Goal: Task Accomplishment & Management: Manage account settings

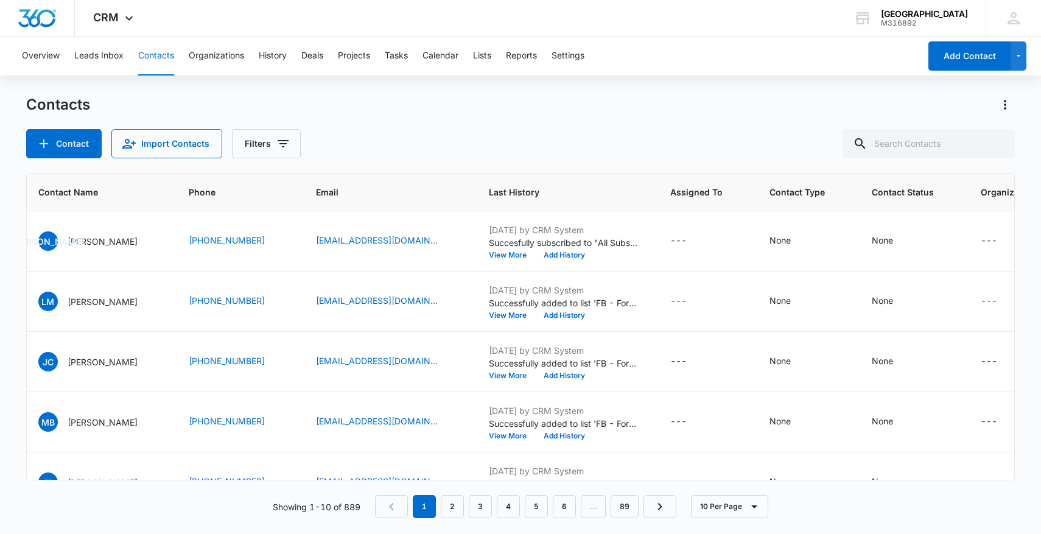
scroll to position [0, 103]
drag, startPoint x: 186, startPoint y: 240, endPoint x: 312, endPoint y: 245, distance: 125.5
click at [312, 245] on tr "1499 [PERSON_NAME] [PHONE_NUMBER] [EMAIL_ADDRESS][DOMAIN_NAME] [DATE] by CRM Sy…" at bounding box center [569, 241] width 1290 height 60
copy tr "[PHONE_NUMBER]"
click at [911, 244] on icon "Contact Status - None - Select to Edit Field" at bounding box center [910, 241] width 15 height 15
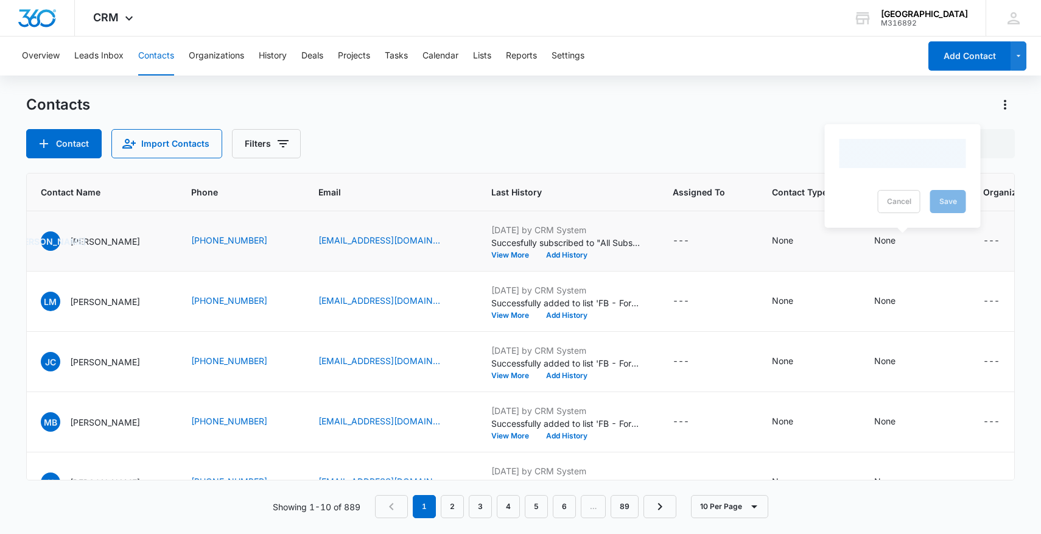
click at [899, 161] on div at bounding box center [903, 153] width 127 height 29
click at [932, 166] on div "Contact Status" at bounding box center [891, 163] width 86 height 27
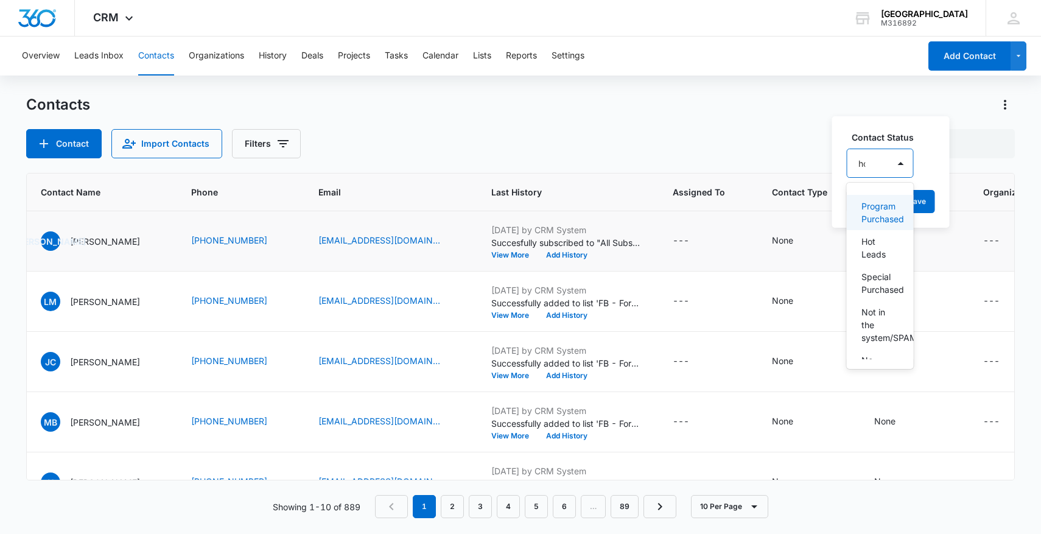
type input "hot"
click at [876, 217] on p "Hot Leads" at bounding box center [880, 213] width 36 height 26
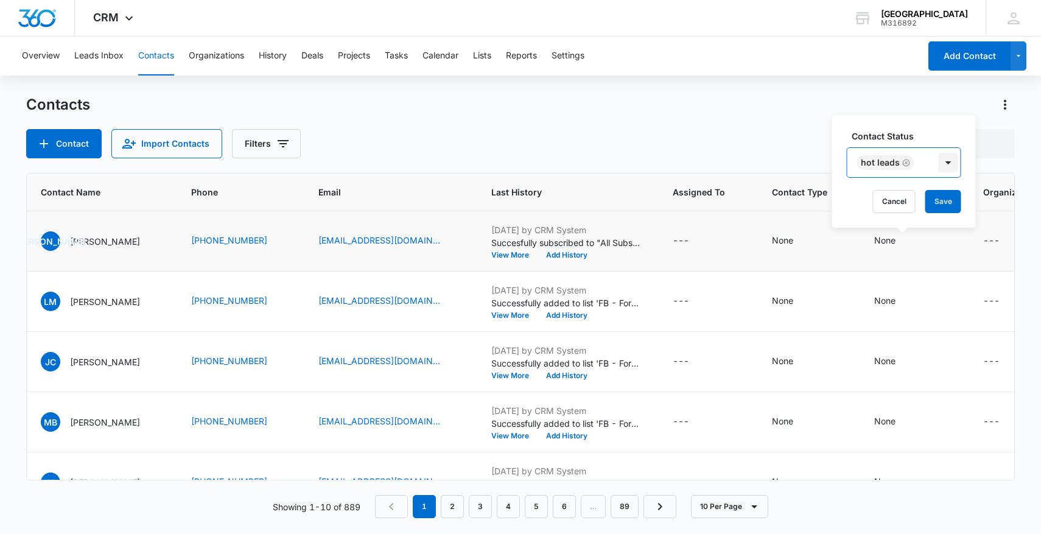
click at [940, 164] on div at bounding box center [948, 162] width 19 height 19
click at [946, 191] on button "Save" at bounding box center [943, 201] width 36 height 23
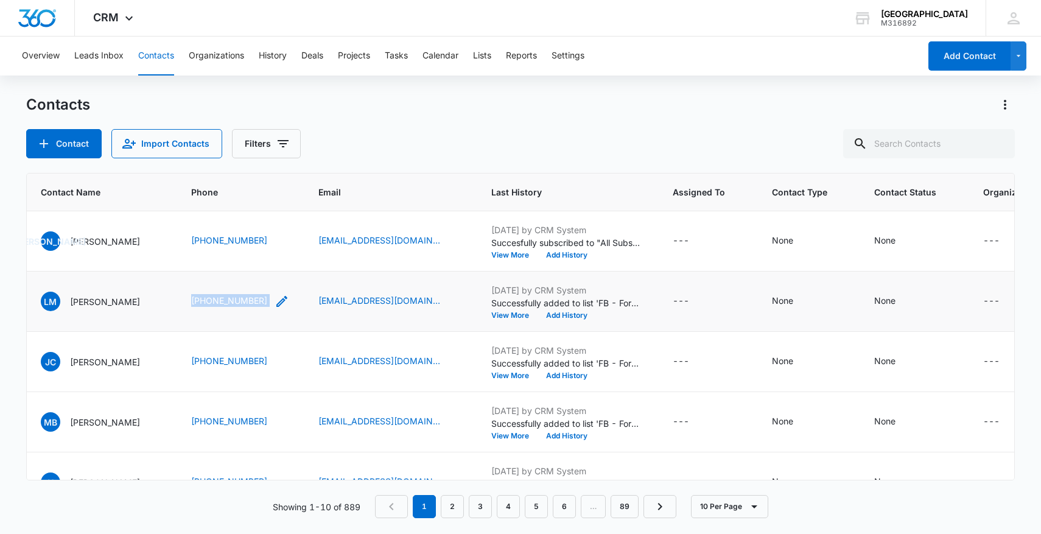
drag, startPoint x: 191, startPoint y: 301, endPoint x: 287, endPoint y: 302, distance: 95.6
click at [287, 302] on tr "1495 [PERSON_NAME] [PHONE_NUMBER] [EMAIL_ADDRESS][DOMAIN_NAME] [DATE] by CRM Sy…" at bounding box center [569, 302] width 1290 height 60
copy tr "[PHONE_NUMBER]"
click at [918, 300] on icon "Contact Status - None - Select to Edit Field" at bounding box center [910, 301] width 15 height 15
click at [888, 222] on div at bounding box center [889, 223] width 60 height 15
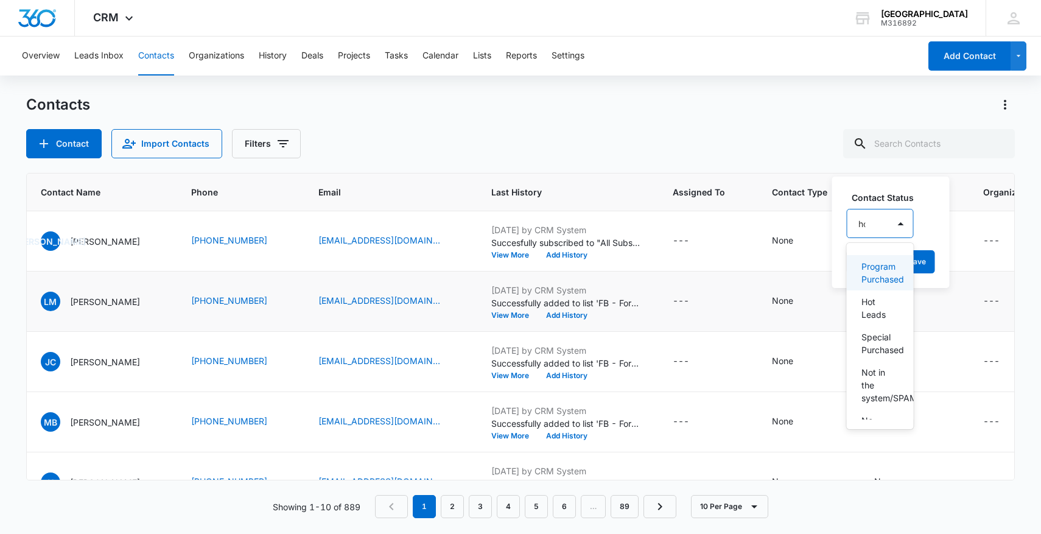
type input "hot"
click at [888, 266] on p "Hot Leads" at bounding box center [880, 273] width 36 height 26
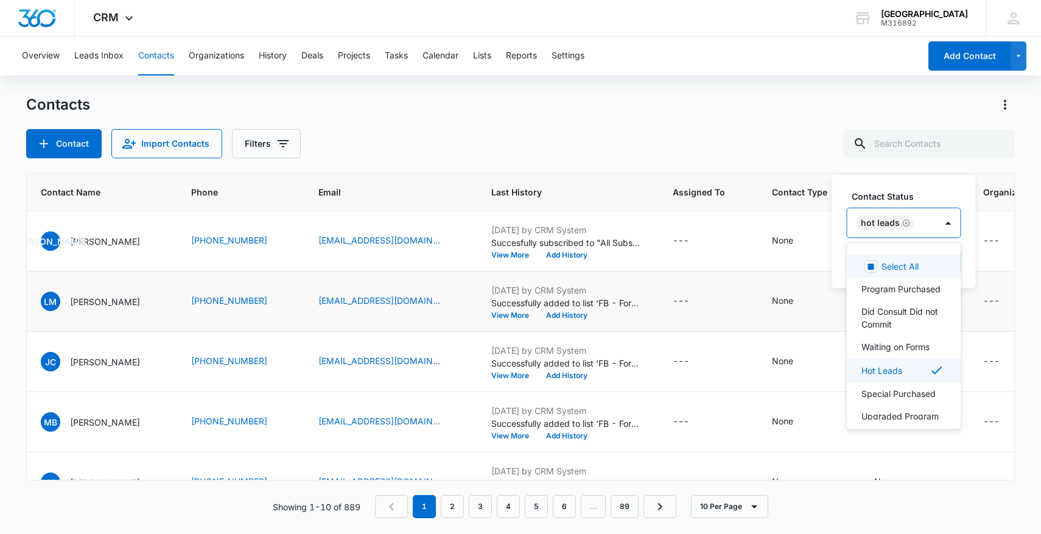
click at [936, 228] on div at bounding box center [948, 222] width 24 height 29
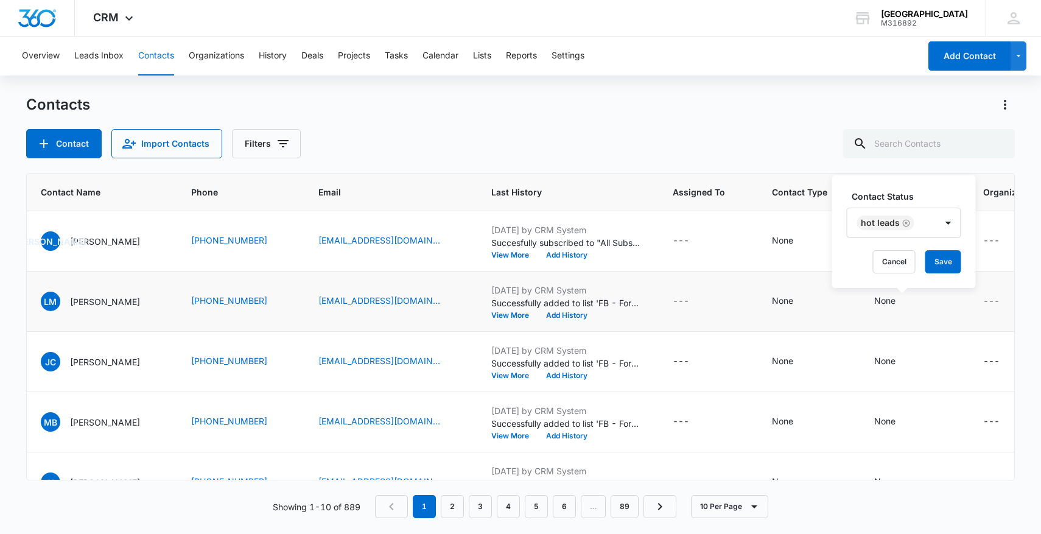
click at [941, 248] on div "Contact Status Hot Leads Cancel Save" at bounding box center [904, 231] width 144 height 113
click at [944, 255] on button "Save" at bounding box center [943, 261] width 36 height 23
drag, startPoint x: 174, startPoint y: 362, endPoint x: 293, endPoint y: 364, distance: 118.8
click at [293, 364] on tr "1494 [PERSON_NAME] [PHONE_NUMBER] [EMAIL_ADDRESS][DOMAIN_NAME] [DATE] by CRM Sy…" at bounding box center [569, 362] width 1290 height 60
copy tr "[PHONE_NUMBER]"
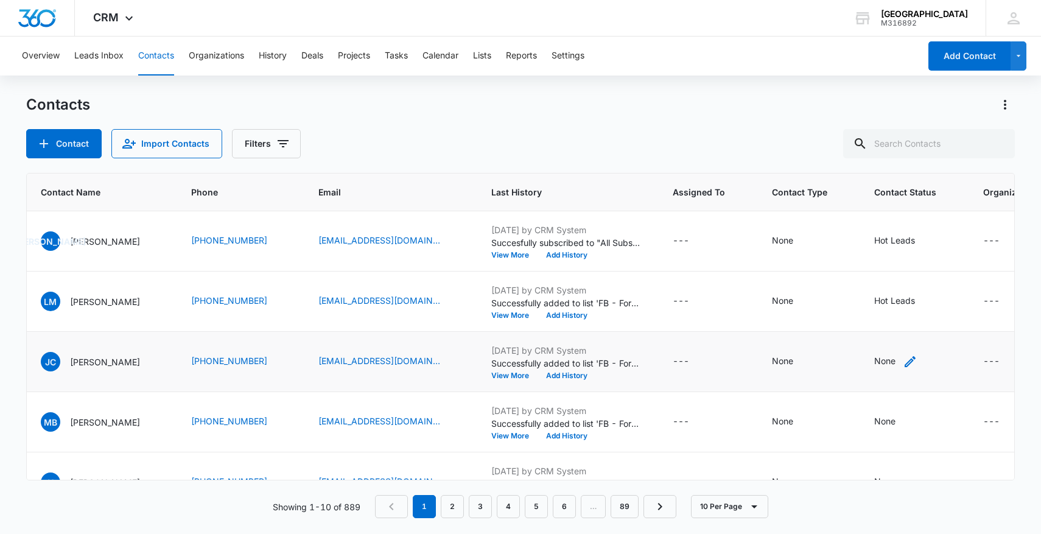
click at [918, 364] on icon "Contact Status - None - Select to Edit Field" at bounding box center [910, 361] width 15 height 15
click at [879, 279] on div at bounding box center [889, 283] width 60 height 15
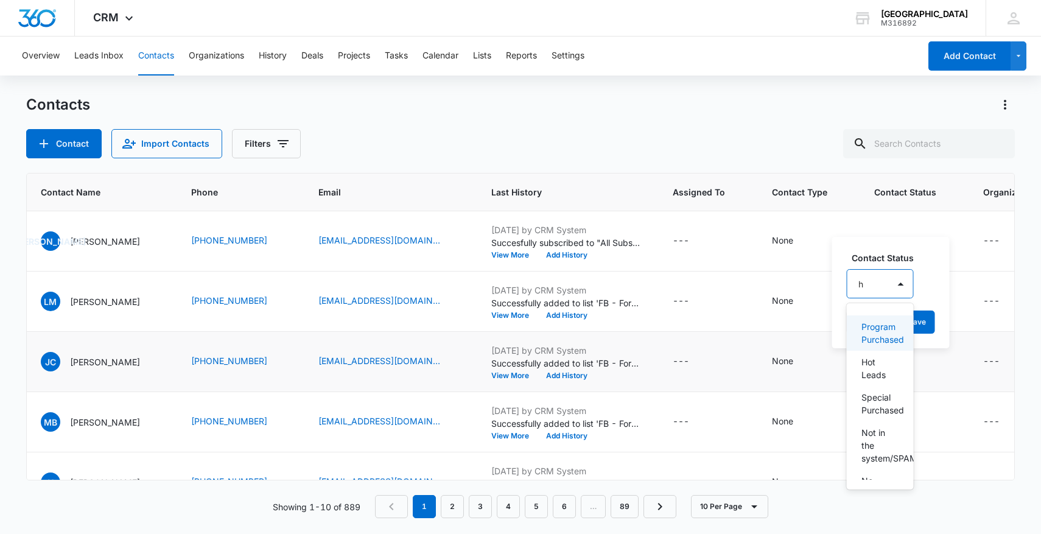
type input "ho"
click at [876, 325] on p "Hot Leads" at bounding box center [879, 333] width 35 height 26
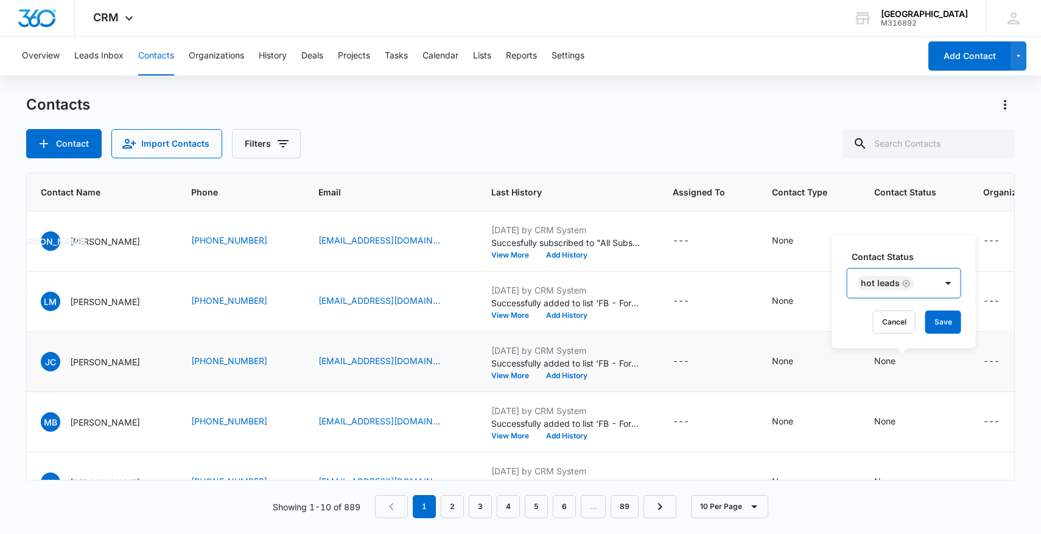
click at [930, 281] on div "Hot Leads" at bounding box center [892, 283] width 89 height 29
click at [943, 324] on button "Save" at bounding box center [943, 322] width 36 height 23
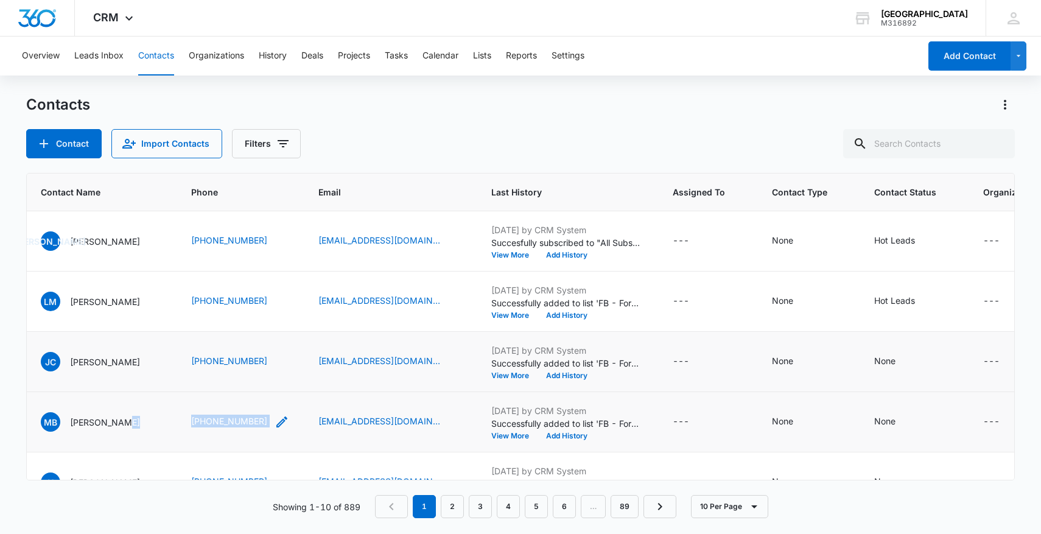
drag, startPoint x: 193, startPoint y: 420, endPoint x: 286, endPoint y: 420, distance: 92.6
click at [286, 421] on tr "1493 MB [PERSON_NAME] [PHONE_NUMBER] [EMAIL_ADDRESS][DOMAIN_NAME] [DATE] by CRM…" at bounding box center [569, 422] width 1290 height 60
copy tr "[PHONE_NUMBER]"
click at [918, 424] on icon "Contact Status - None - Select to Edit Field" at bounding box center [910, 422] width 15 height 15
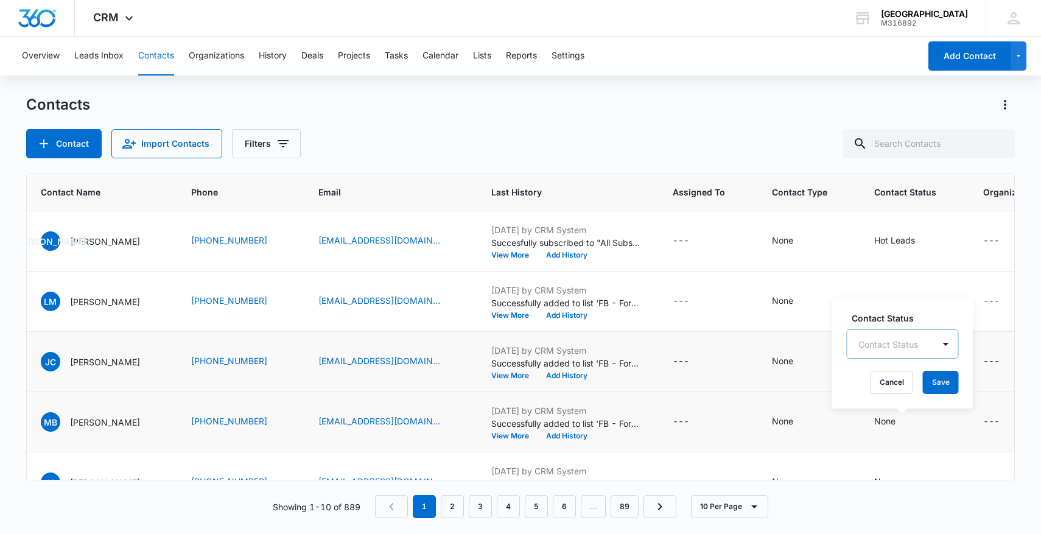
click at [883, 346] on div "Contact Status Contact Status Cancel Save" at bounding box center [902, 352] width 141 height 111
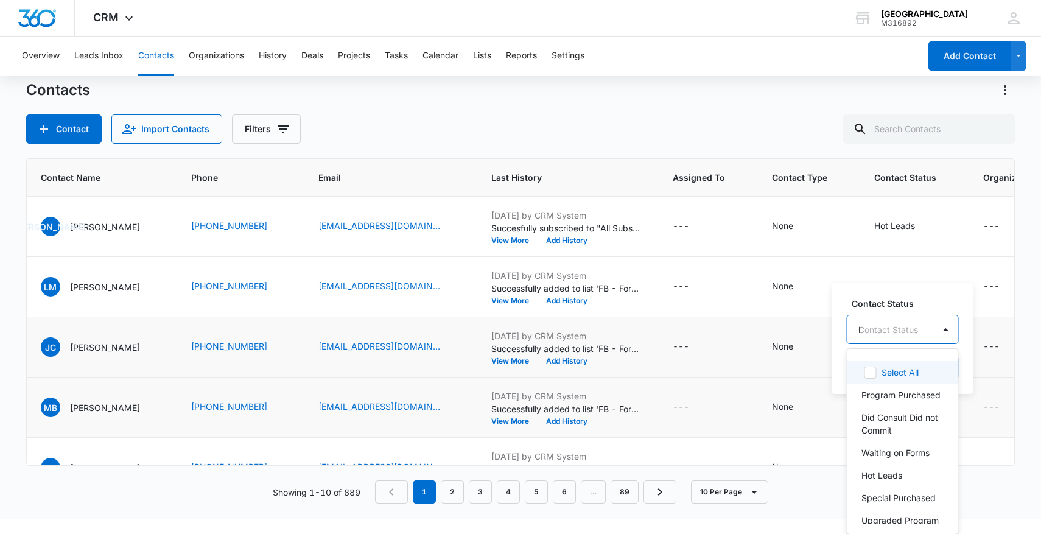
type input "hot"
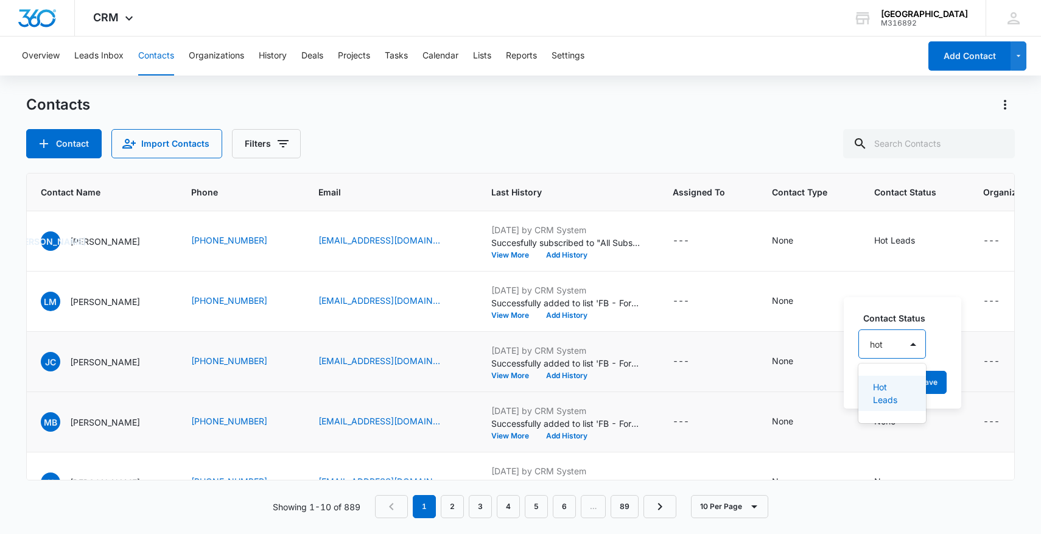
click at [893, 402] on p "Hot Leads" at bounding box center [891, 394] width 36 height 26
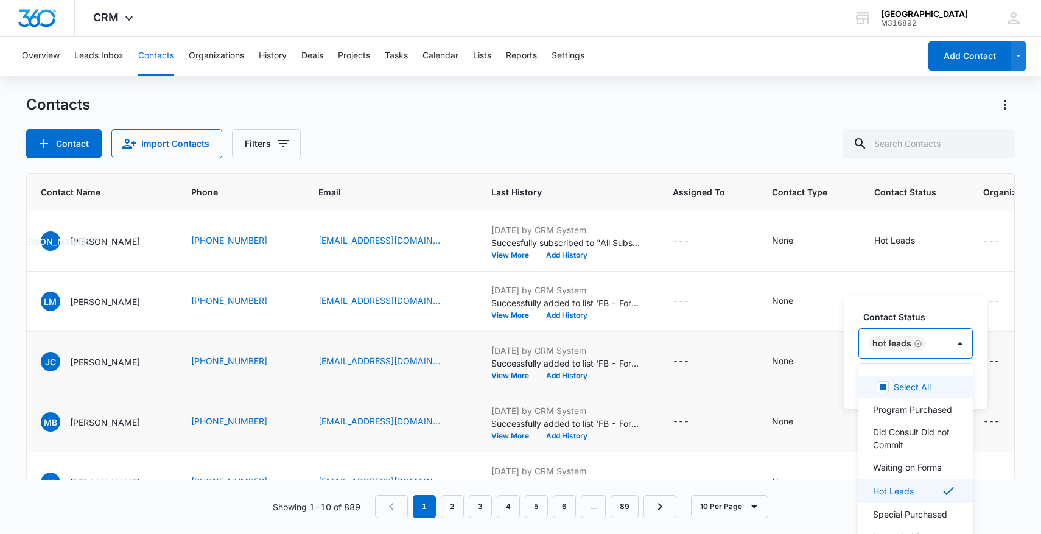
click at [941, 348] on div "Hot Leads" at bounding box center [903, 343] width 89 height 29
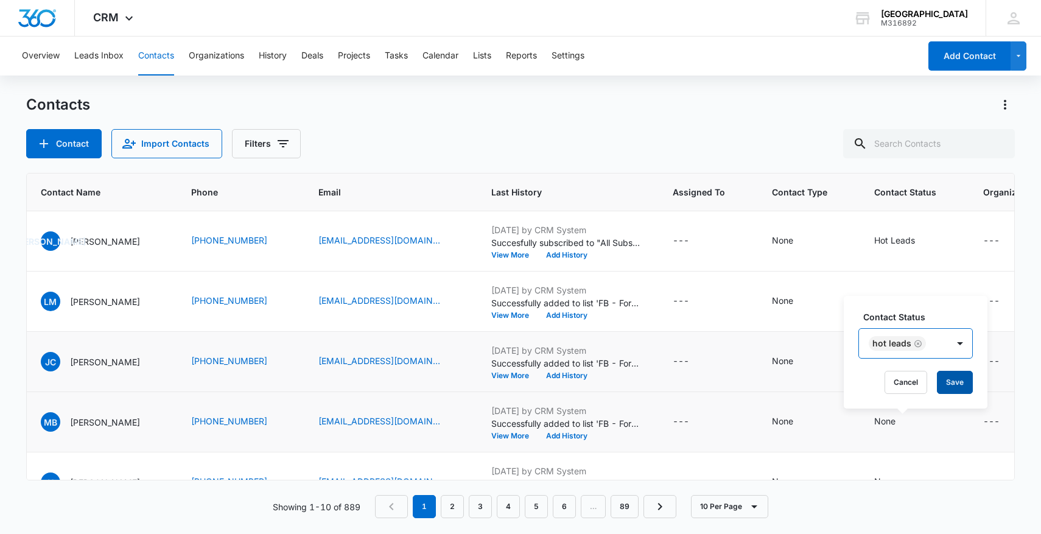
click at [950, 385] on button "Save" at bounding box center [955, 382] width 36 height 23
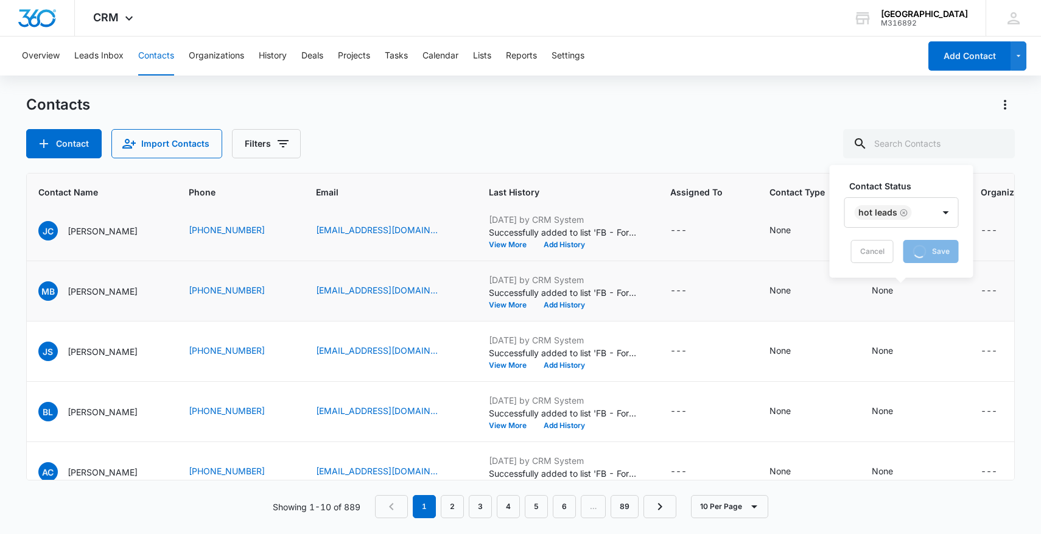
scroll to position [131, 107]
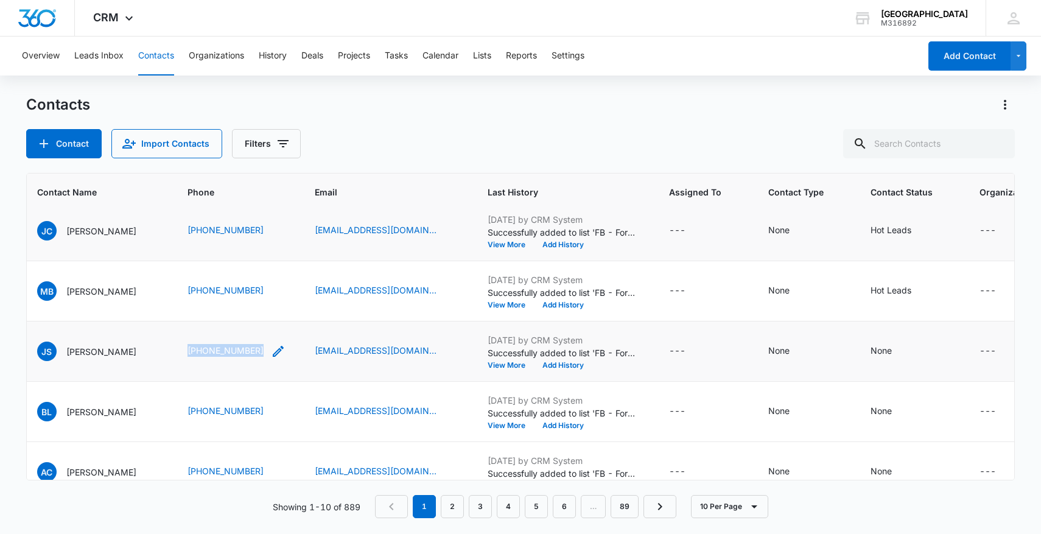
drag, startPoint x: 188, startPoint y: 356, endPoint x: 273, endPoint y: 357, distance: 85.3
click at [273, 357] on tr "1492 JS [PERSON_NAME] [PHONE_NUMBER] [EMAIL_ADDRESS][DOMAIN_NAME] [DATE] by CRM…" at bounding box center [565, 351] width 1290 height 60
copy tr "[PHONE_NUMBER]"
click at [911, 353] on icon "Contact Status - None - Select to Edit Field" at bounding box center [906, 351] width 15 height 15
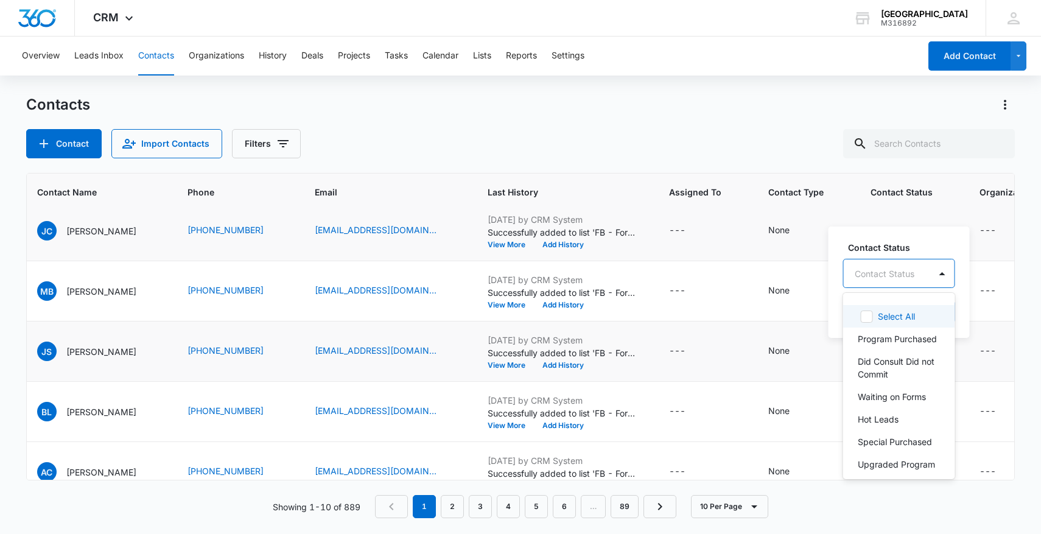
click at [896, 264] on div "Contact Status" at bounding box center [887, 273] width 86 height 27
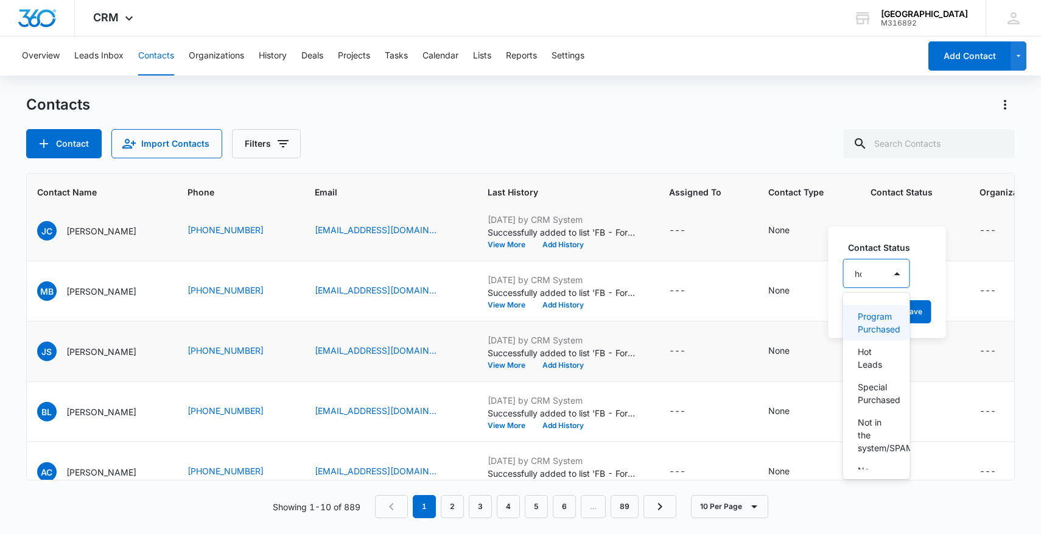
type input "hot"
click at [880, 314] on p "Hot Leads" at bounding box center [876, 323] width 36 height 26
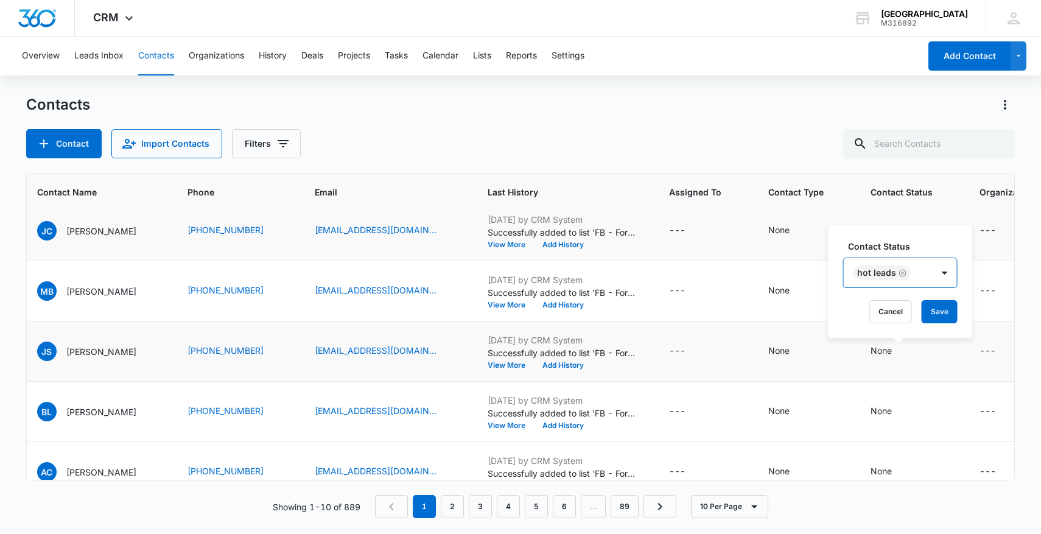
click at [929, 276] on div "Hot Leads" at bounding box center [888, 272] width 89 height 29
click at [938, 301] on button "Save" at bounding box center [940, 311] width 36 height 23
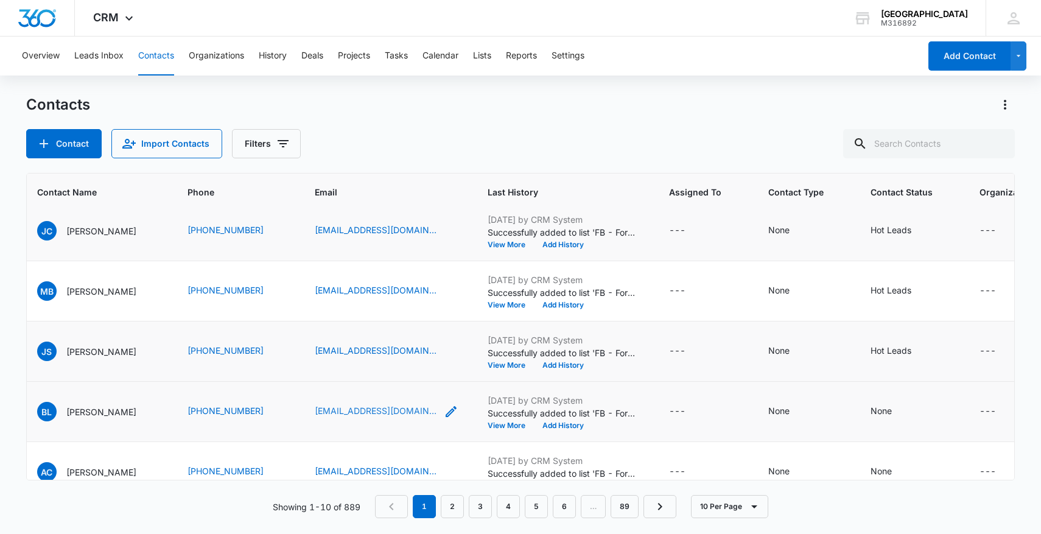
drag, startPoint x: 177, startPoint y: 413, endPoint x: 347, endPoint y: 416, distance: 170.5
click at [348, 417] on tr "1491 BL [PERSON_NAME] [PHONE_NUMBER] [EMAIL_ADDRESS][DOMAIN_NAME] [DATE] by CRM…" at bounding box center [565, 412] width 1290 height 60
click at [390, 110] on div "Contacts" at bounding box center [520, 104] width 989 height 19
drag, startPoint x: 174, startPoint y: 420, endPoint x: 293, endPoint y: 421, distance: 118.7
click at [293, 421] on tr "1491 BL [PERSON_NAME] [PHONE_NUMBER] [EMAIL_ADDRESS][DOMAIN_NAME] [DATE] by CRM…" at bounding box center [565, 412] width 1290 height 60
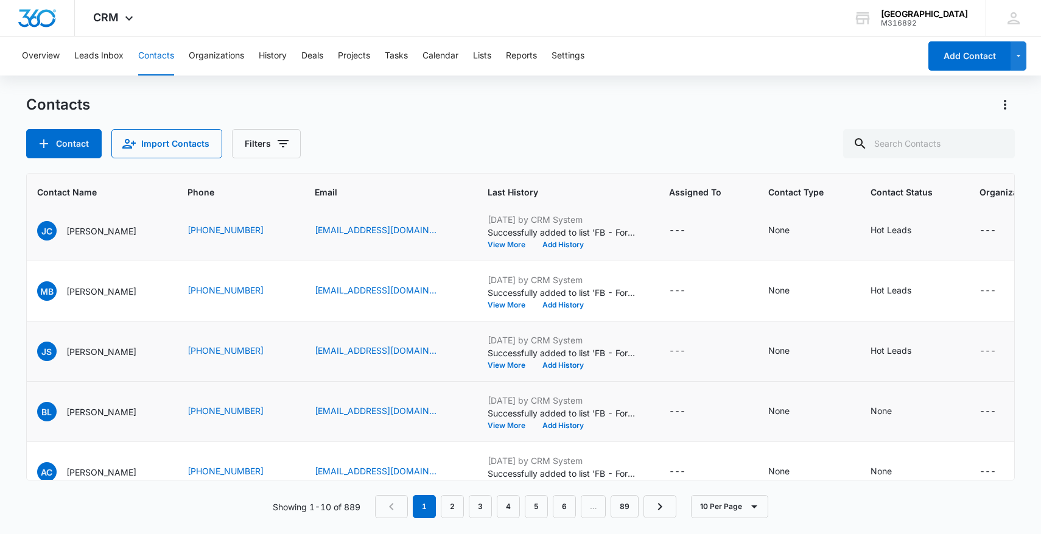
copy tr "[PHONE_NUMBER]"
click at [910, 416] on icon "Contact Status - None - Select to Edit Field" at bounding box center [906, 411] width 15 height 15
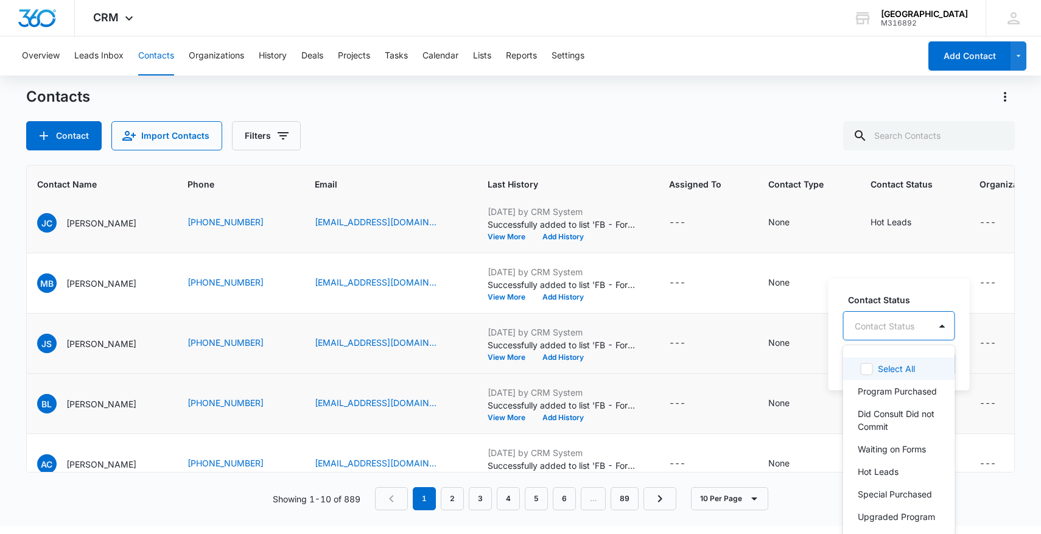
click at [910, 339] on div "Contact Status" at bounding box center [887, 325] width 86 height 27
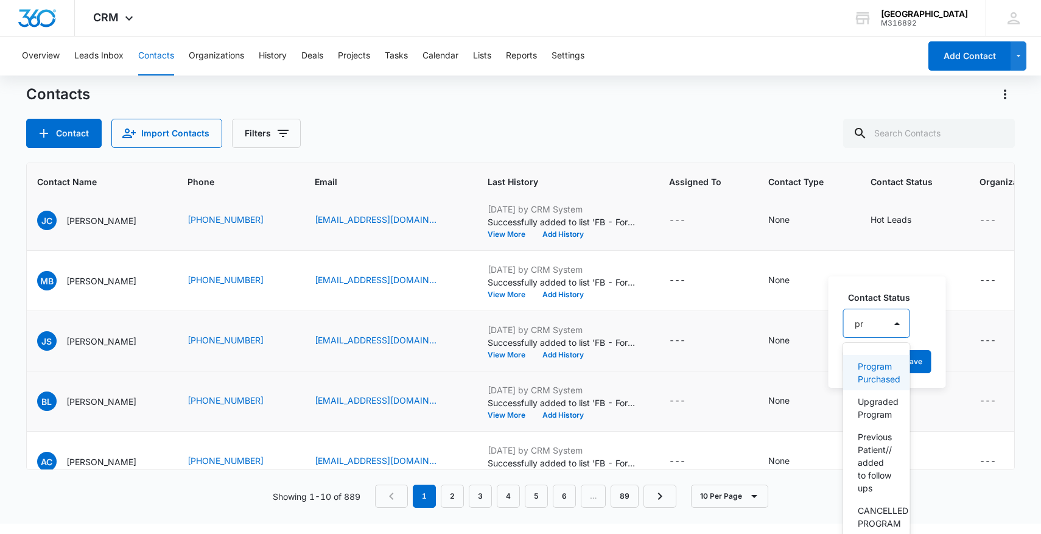
type input "pre"
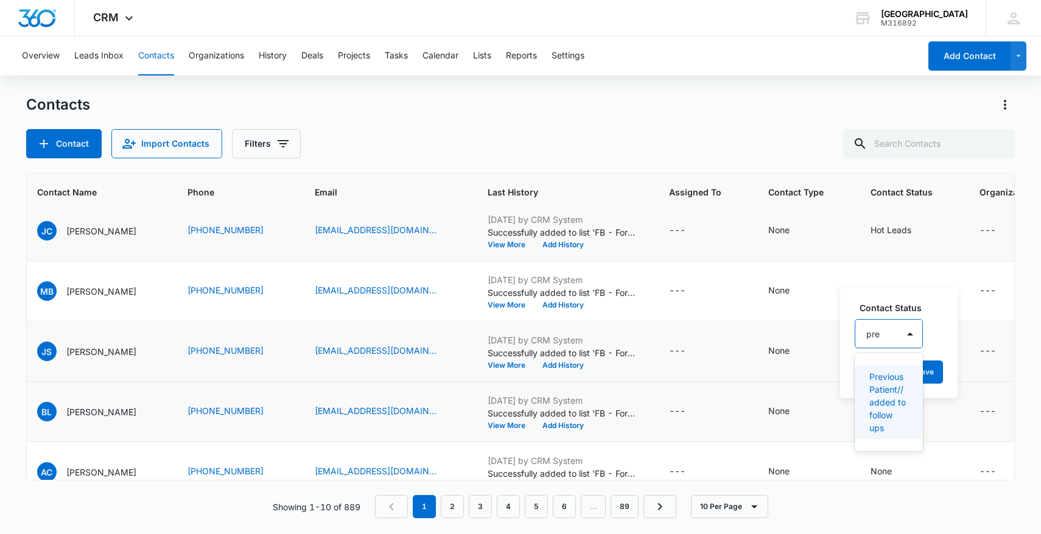
scroll to position [0, 0]
click at [892, 393] on p "Previous Patient// added to follow ups" at bounding box center [887, 402] width 37 height 64
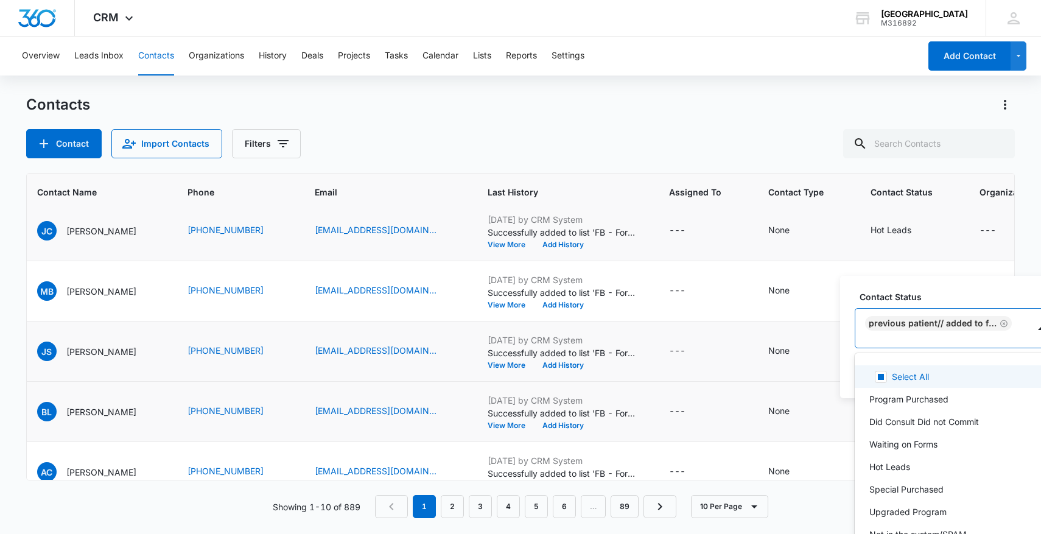
click at [952, 337] on div at bounding box center [939, 341] width 147 height 15
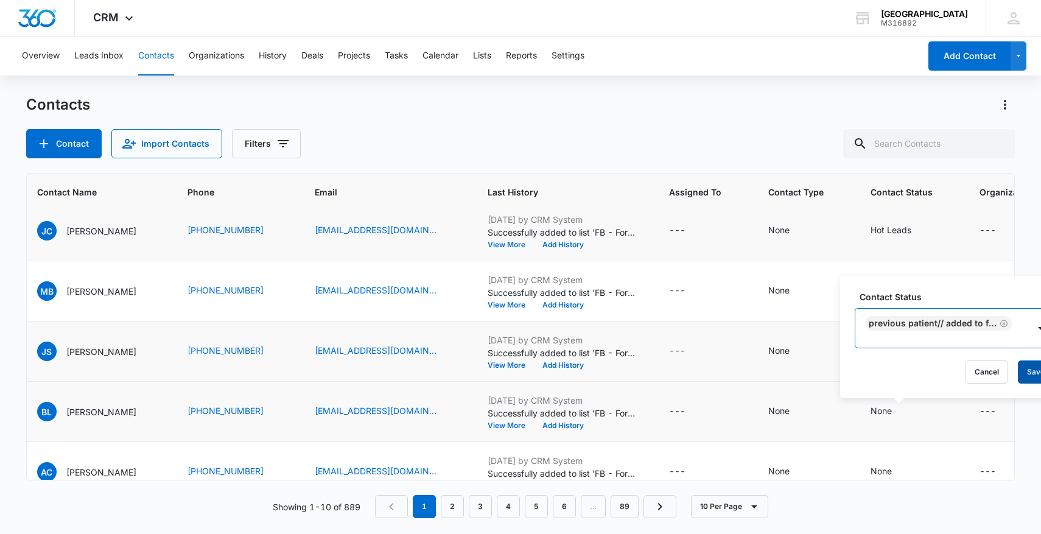
click at [1027, 368] on button "Save" at bounding box center [1036, 371] width 36 height 23
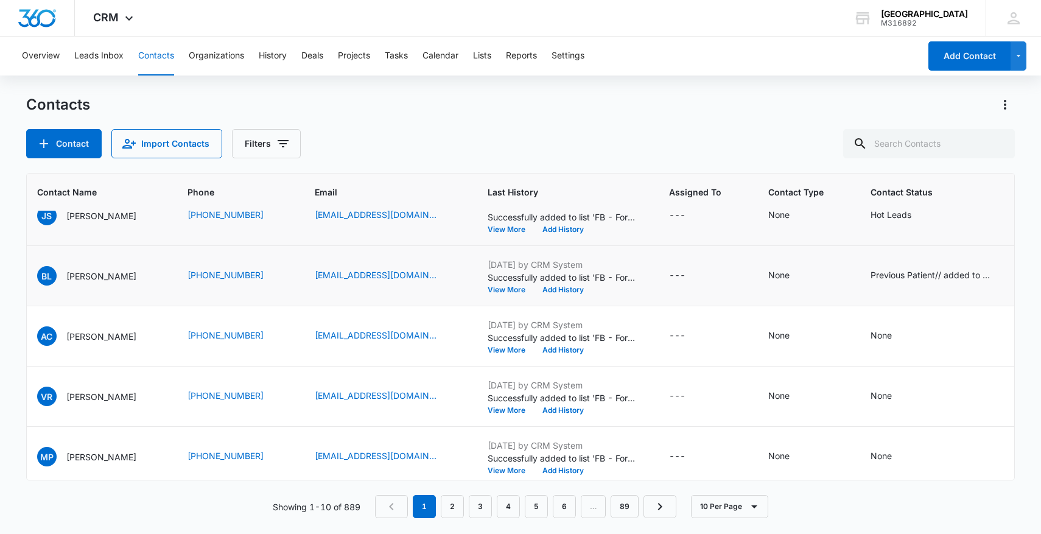
scroll to position [284, 107]
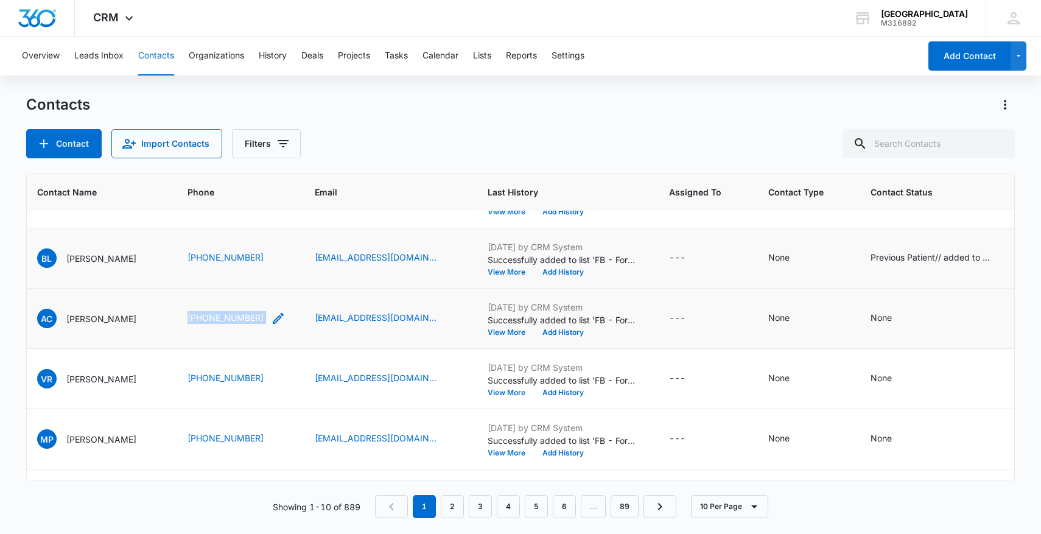
drag, startPoint x: 198, startPoint y: 317, endPoint x: 286, endPoint y: 317, distance: 87.7
click at [286, 318] on td "[PHONE_NUMBER]" at bounding box center [236, 319] width 127 height 60
copy div "[PHONE_NUMBER]"
click at [912, 314] on icon "Contact Status - None - Select to Edit Field" at bounding box center [906, 318] width 15 height 15
click at [897, 230] on div at bounding box center [899, 230] width 127 height 29
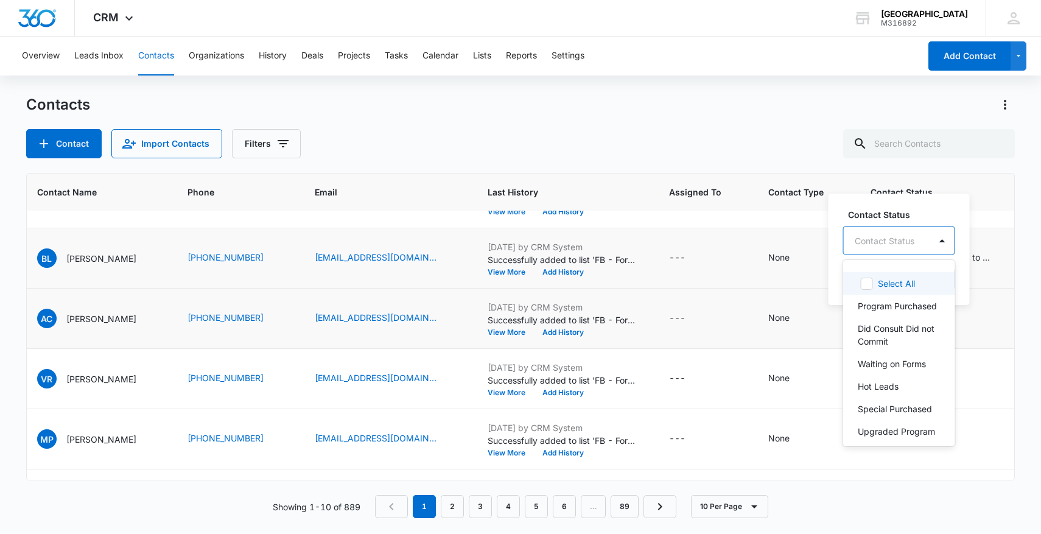
click at [902, 247] on div at bounding box center [885, 240] width 60 height 15
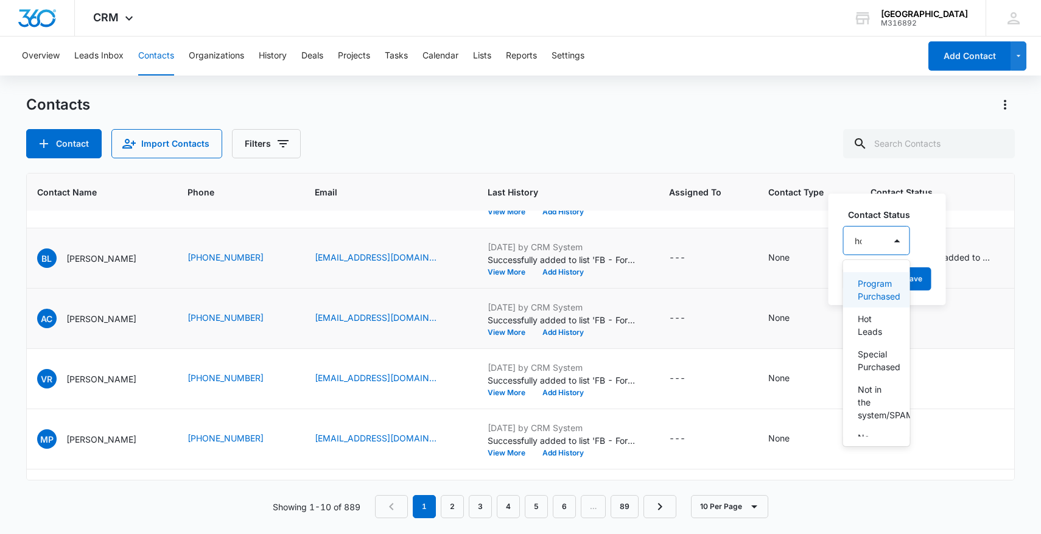
type input "hot"
click at [871, 287] on p "Hot Leads" at bounding box center [876, 290] width 36 height 26
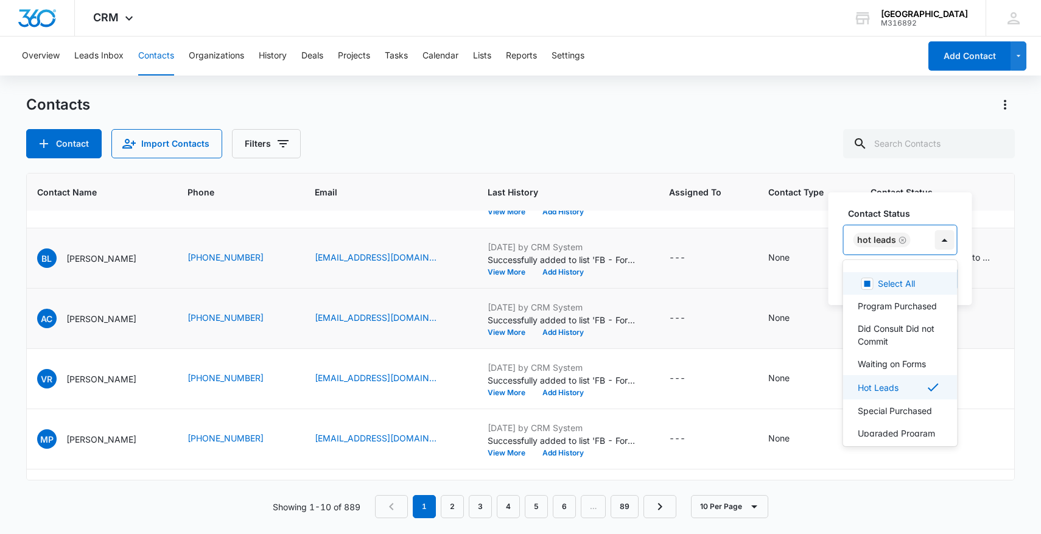
click at [935, 236] on div at bounding box center [944, 239] width 19 height 19
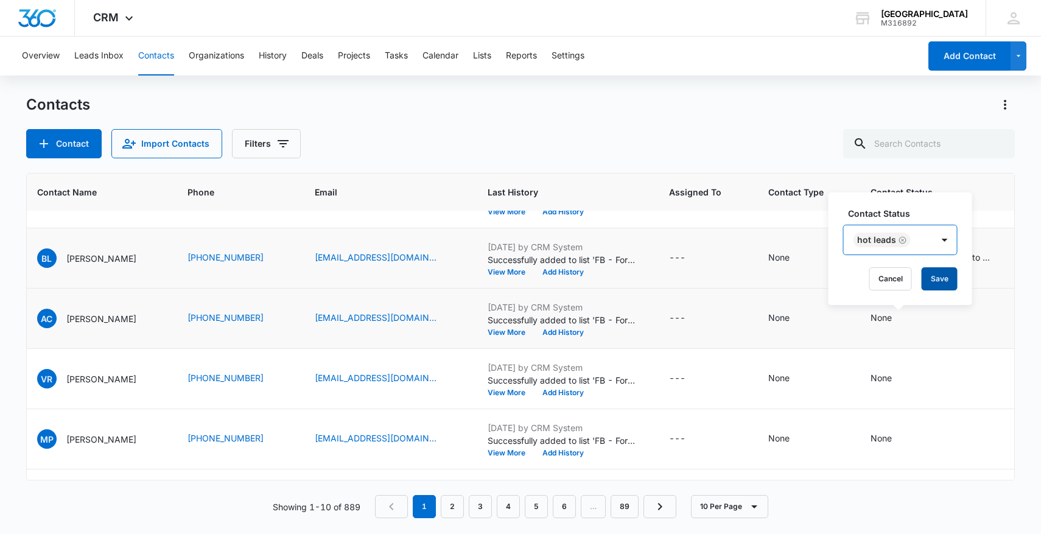
click at [938, 273] on button "Save" at bounding box center [940, 278] width 36 height 23
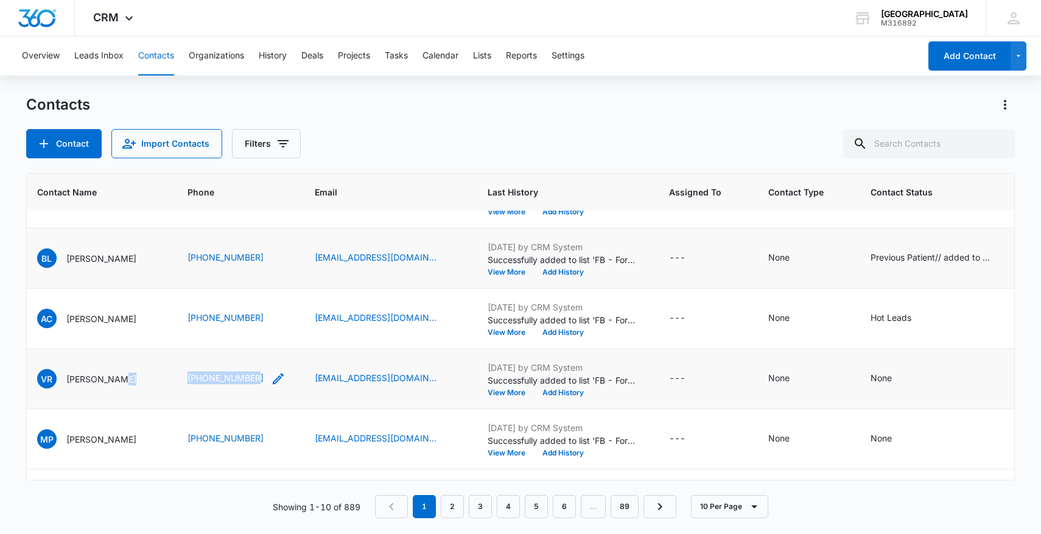
drag, startPoint x: 183, startPoint y: 382, endPoint x: 263, endPoint y: 376, distance: 80.0
click at [263, 376] on tr "1489 VR [PERSON_NAME] [PHONE_NUMBER] [EMAIL_ADDRESS][DOMAIN_NAME] [DATE] by CRM…" at bounding box center [597, 379] width 1354 height 60
copy tr "(626) 539-02"
click at [158, 378] on div "VR [PERSON_NAME]" at bounding box center [97, 378] width 121 height 19
drag, startPoint x: 173, startPoint y: 378, endPoint x: 275, endPoint y: 377, distance: 102.3
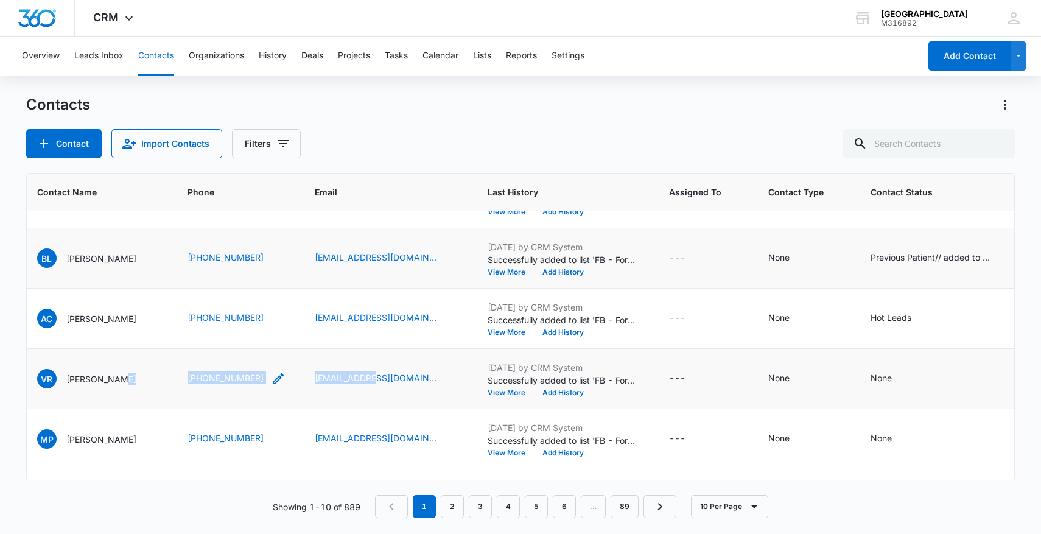
click at [276, 378] on tr "1489 VR [PERSON_NAME] [PHONE_NUMBER] [EMAIL_ADDRESS][DOMAIN_NAME] [DATE] by CRM…" at bounding box center [597, 379] width 1354 height 60
copy tr "[PHONE_NUMBER]"
click at [910, 379] on icon "Contact Status - None - Select to Edit Field" at bounding box center [906, 378] width 15 height 15
click at [904, 306] on div at bounding box center [885, 300] width 60 height 15
type input "hot"
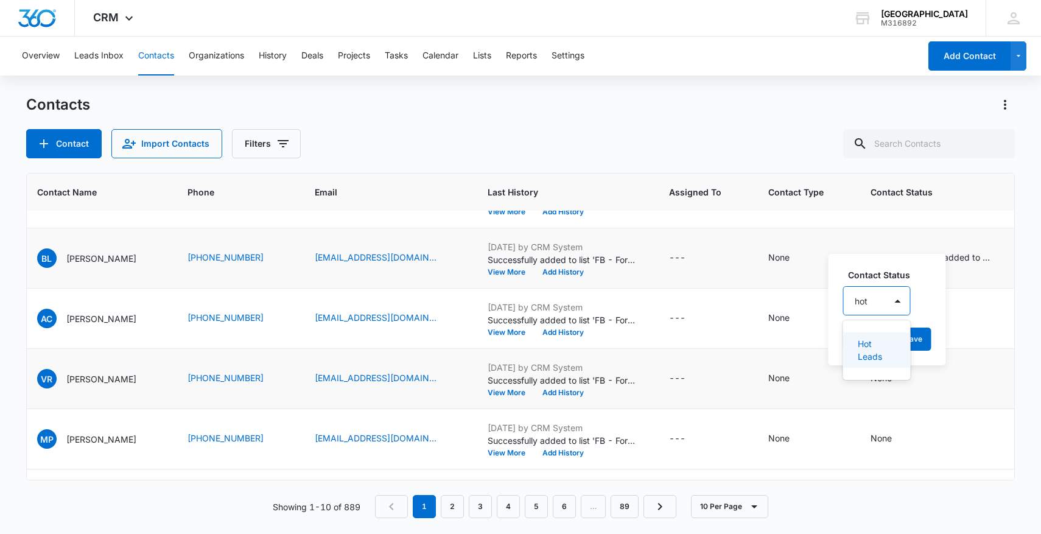
click at [866, 332] on div "Hot Leads" at bounding box center [877, 350] width 68 height 40
click at [879, 354] on p "Hot Leads" at bounding box center [876, 350] width 36 height 26
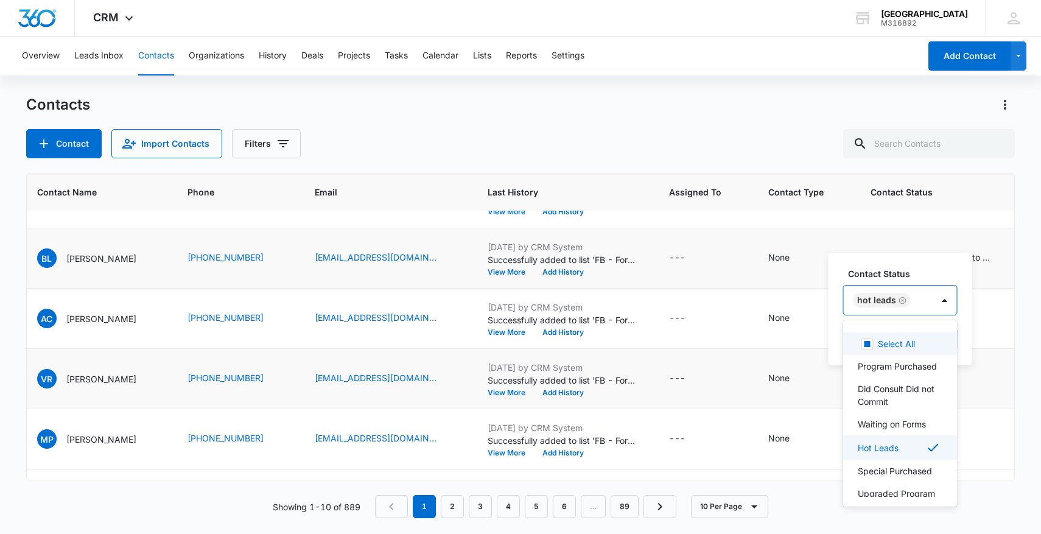
click at [925, 307] on div "Hot Leads" at bounding box center [888, 300] width 89 height 29
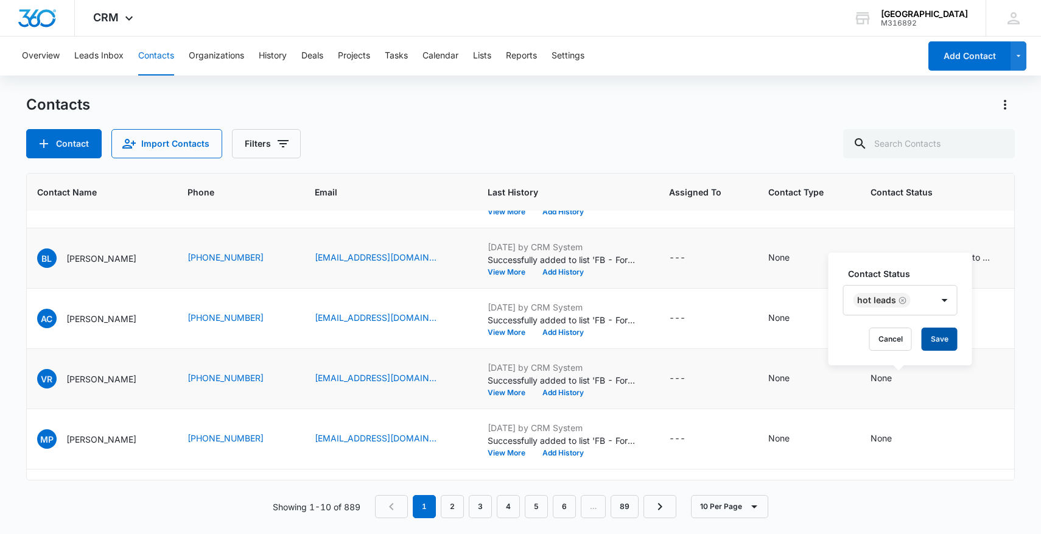
click at [938, 342] on button "Save" at bounding box center [940, 339] width 36 height 23
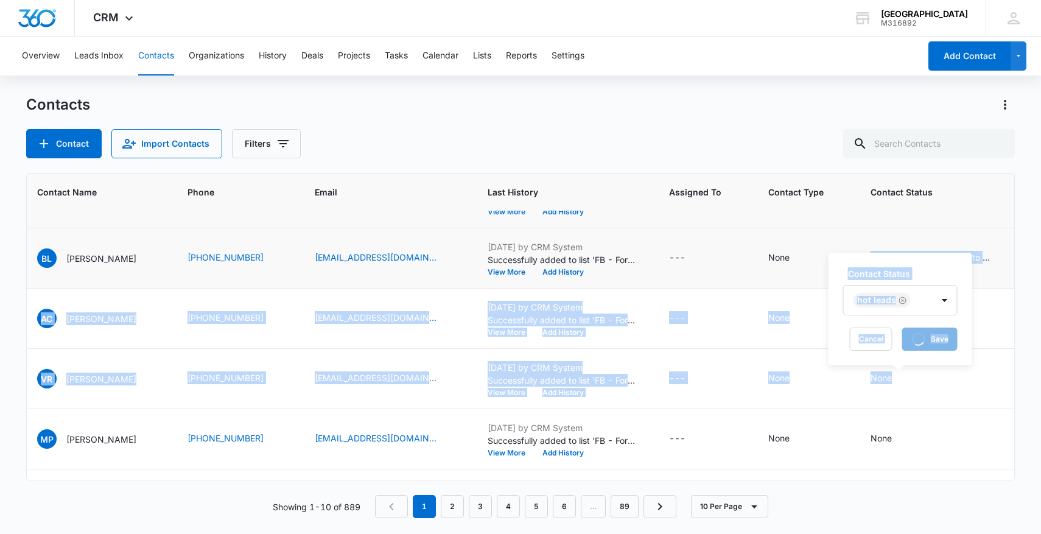
drag, startPoint x: 908, startPoint y: 340, endPoint x: 792, endPoint y: 225, distance: 163.6
click at [793, 233] on tbody "1499 [PERSON_NAME] [PHONE_NUMBER] [EMAIL_ADDRESS][DOMAIN_NAME] [DATE] by CRM Sy…" at bounding box center [597, 228] width 1354 height 603
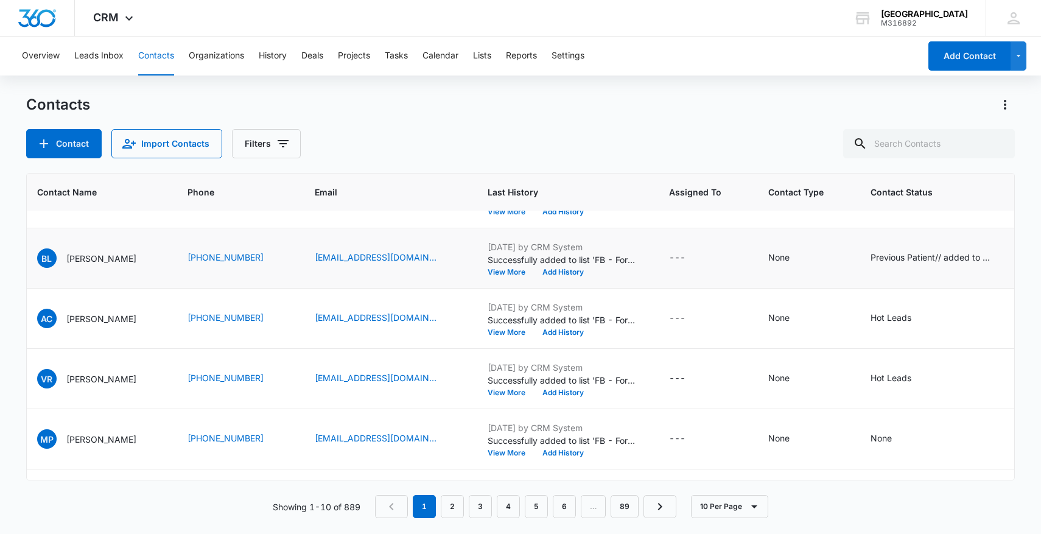
click at [690, 97] on div "Contacts" at bounding box center [520, 104] width 989 height 19
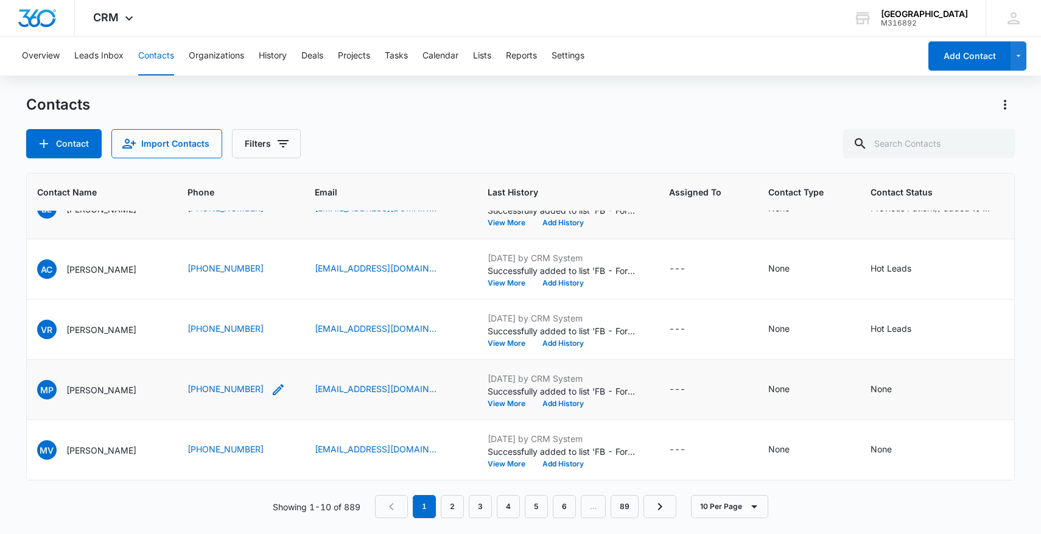
drag, startPoint x: 189, startPoint y: 390, endPoint x: 289, endPoint y: 392, distance: 99.9
click at [289, 392] on tr "1488 MP [PERSON_NAME] [PHONE_NUMBER] [EMAIL_ADDRESS][DOMAIN_NAME] [DATE] by CRM…" at bounding box center [597, 390] width 1354 height 60
copy tr "[PHONE_NUMBER]"
click at [907, 389] on icon "Contact Status - None - Select to Edit Field" at bounding box center [906, 389] width 15 height 15
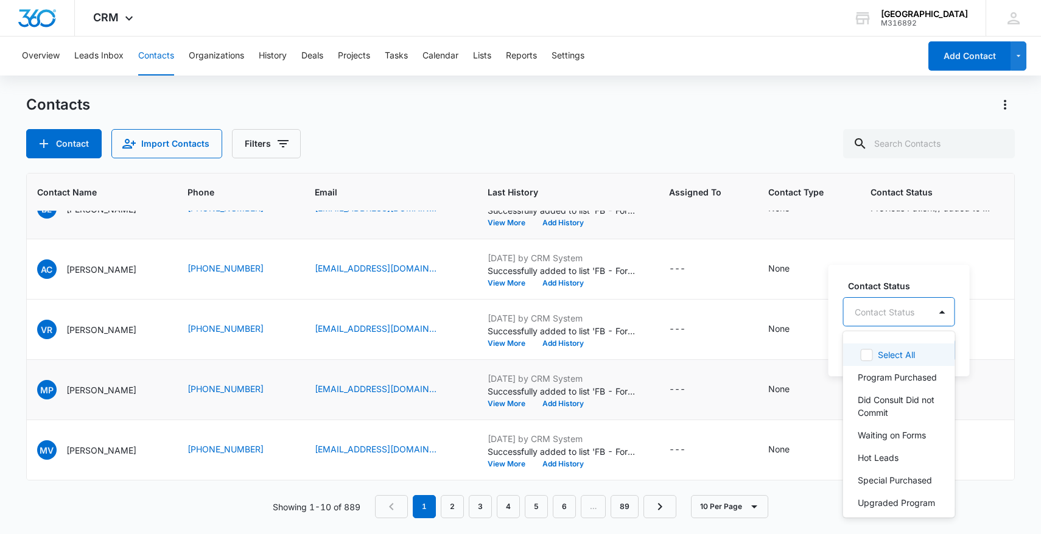
click at [859, 310] on div at bounding box center [885, 311] width 60 height 15
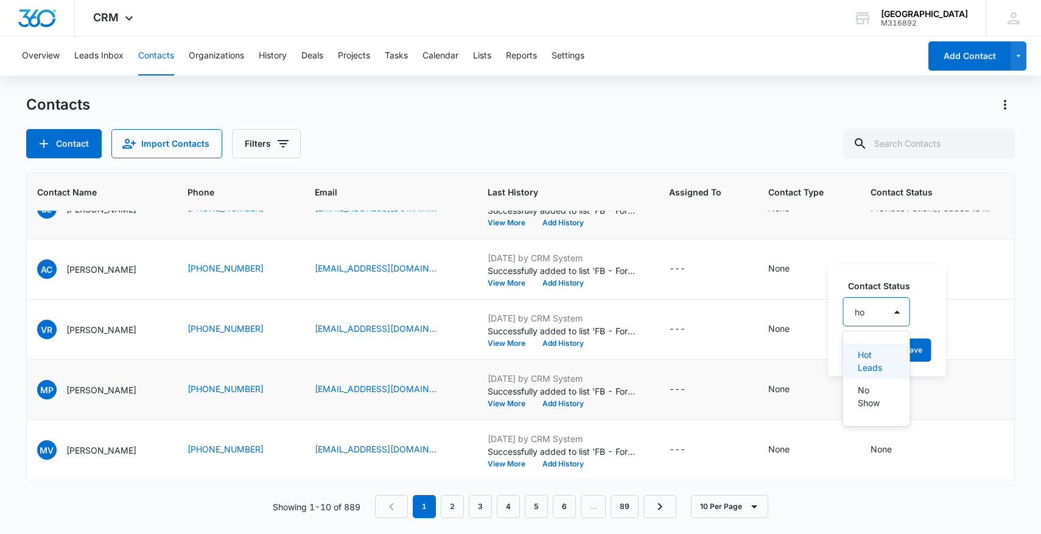
type input "hot"
click at [863, 365] on p "Hot Leads" at bounding box center [876, 361] width 36 height 26
click at [925, 315] on div "Hot Leads" at bounding box center [888, 311] width 89 height 29
click at [946, 362] on div "Contact Status option Hot Leads, selected. Hot Leads Cancel Save" at bounding box center [901, 320] width 144 height 113
click at [944, 354] on button "Save" at bounding box center [940, 350] width 36 height 23
